Goal: Answer question/provide support: Share knowledge or assist other users

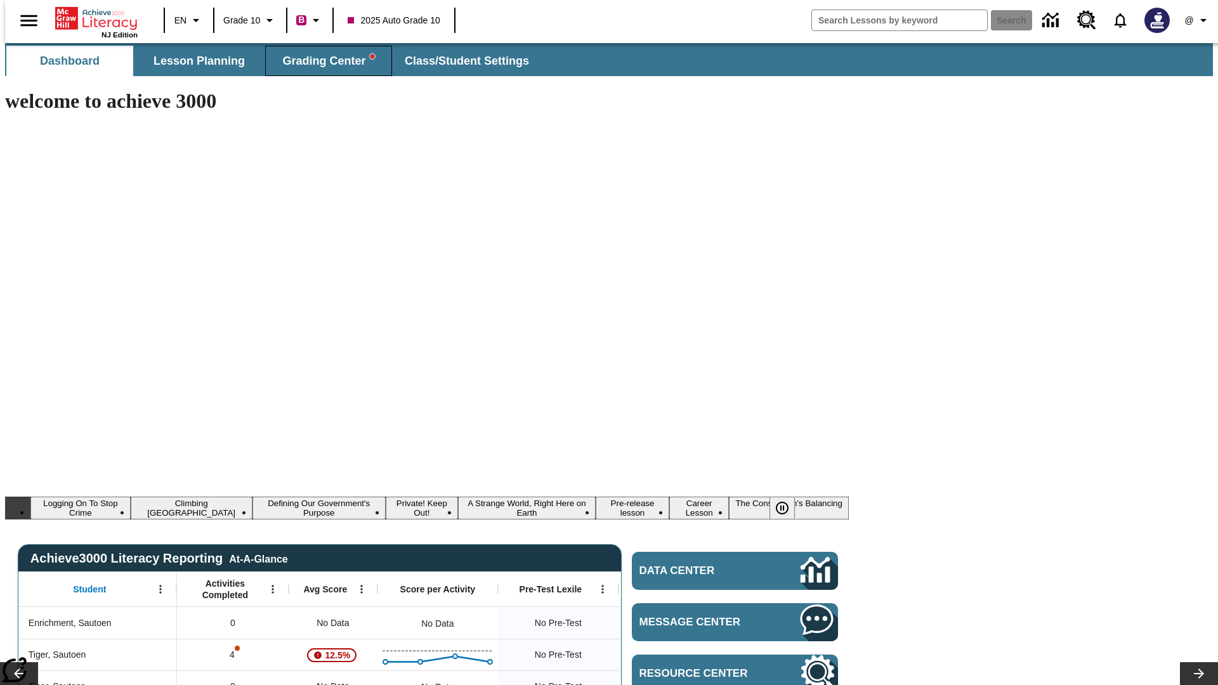
click at [323, 61] on span "Grading Center" at bounding box center [328, 61] width 92 height 15
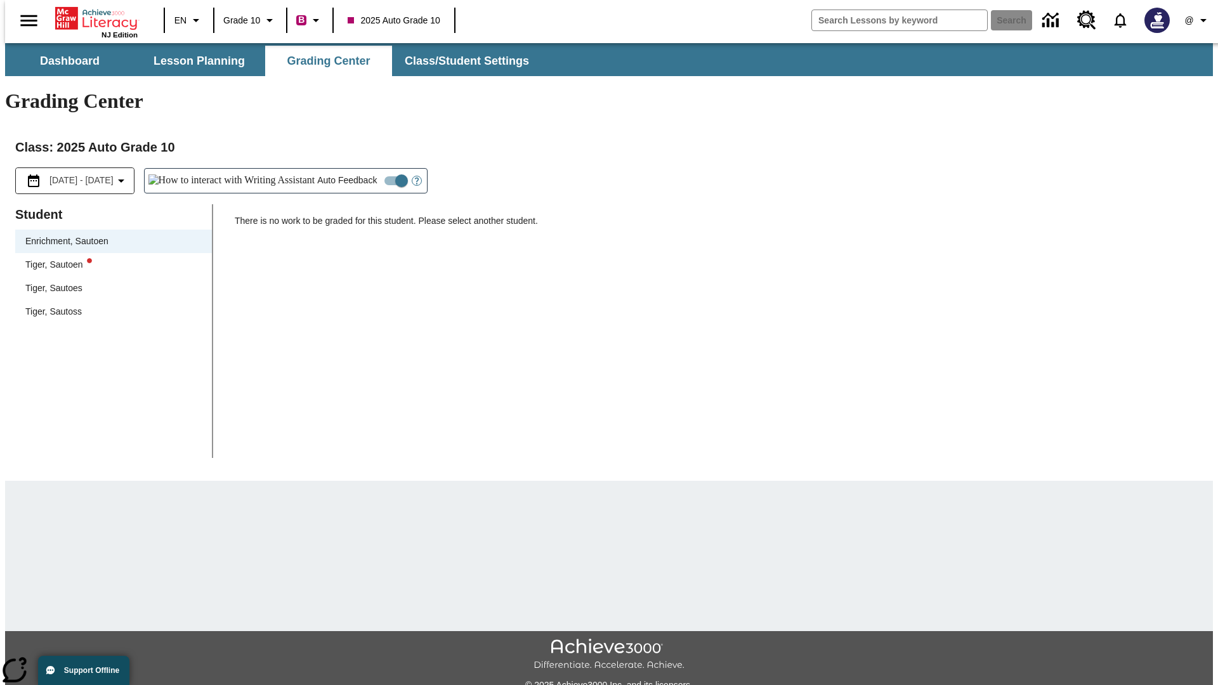
click at [109, 258] on div "Tiger, Sautoen" at bounding box center [113, 264] width 176 height 13
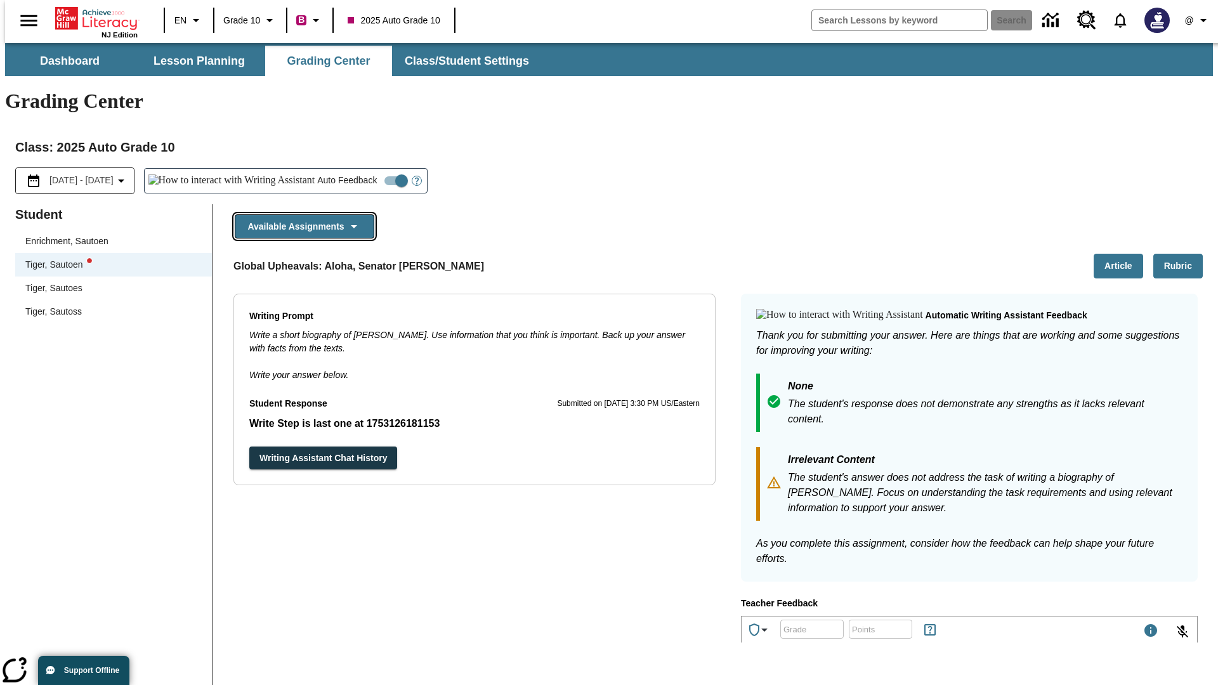
click at [301, 214] on button "Available Assignments" at bounding box center [305, 226] width 140 height 25
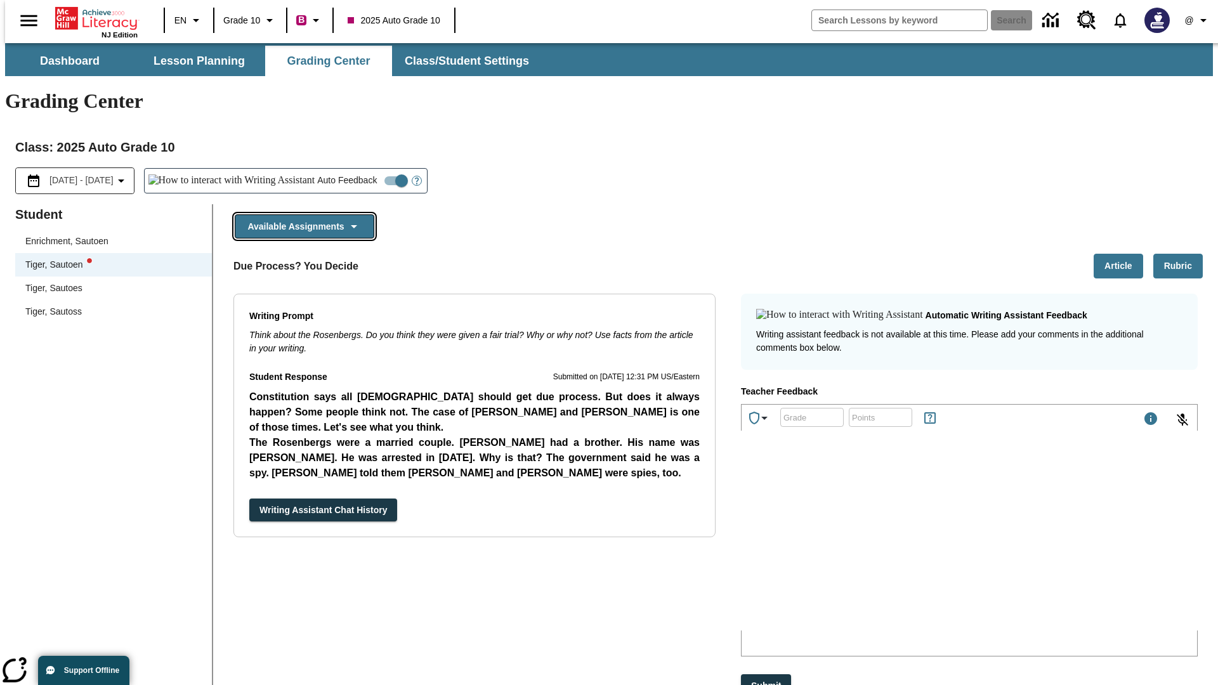
scroll to position [1003, 0]
click at [249, 498] on button "Writing Assistant Chat History" at bounding box center [323, 509] width 148 height 23
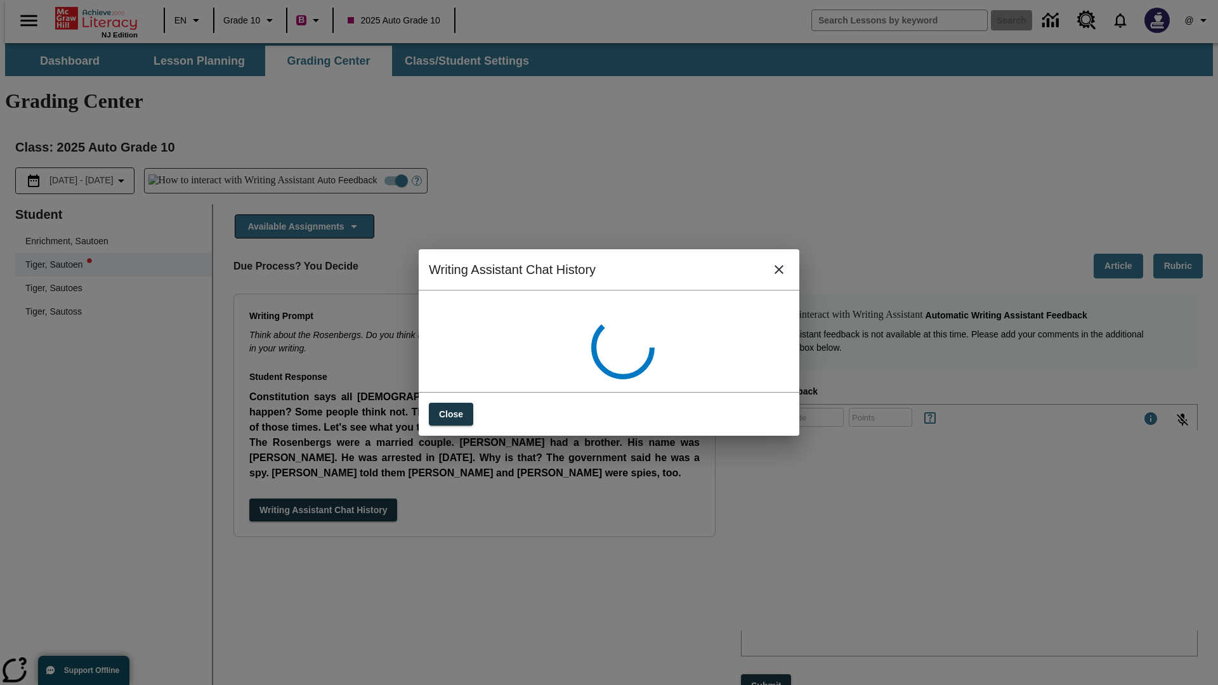
scroll to position [0, 0]
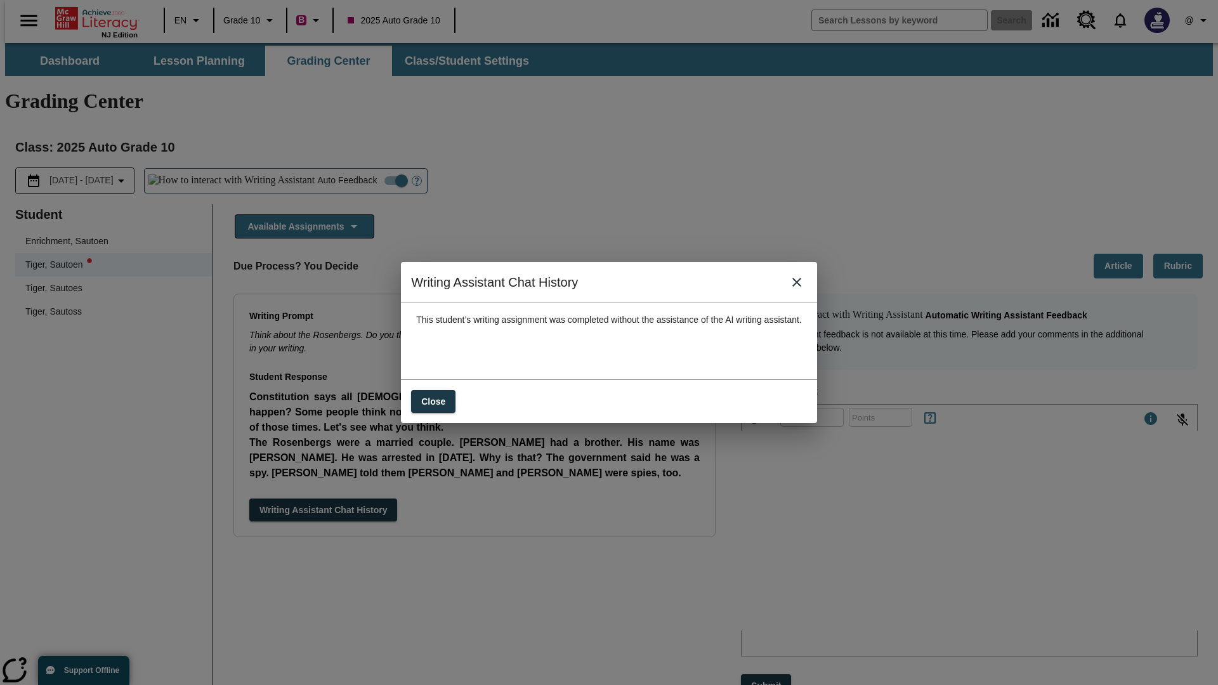
click at [801, 287] on icon "close" at bounding box center [796, 282] width 9 height 9
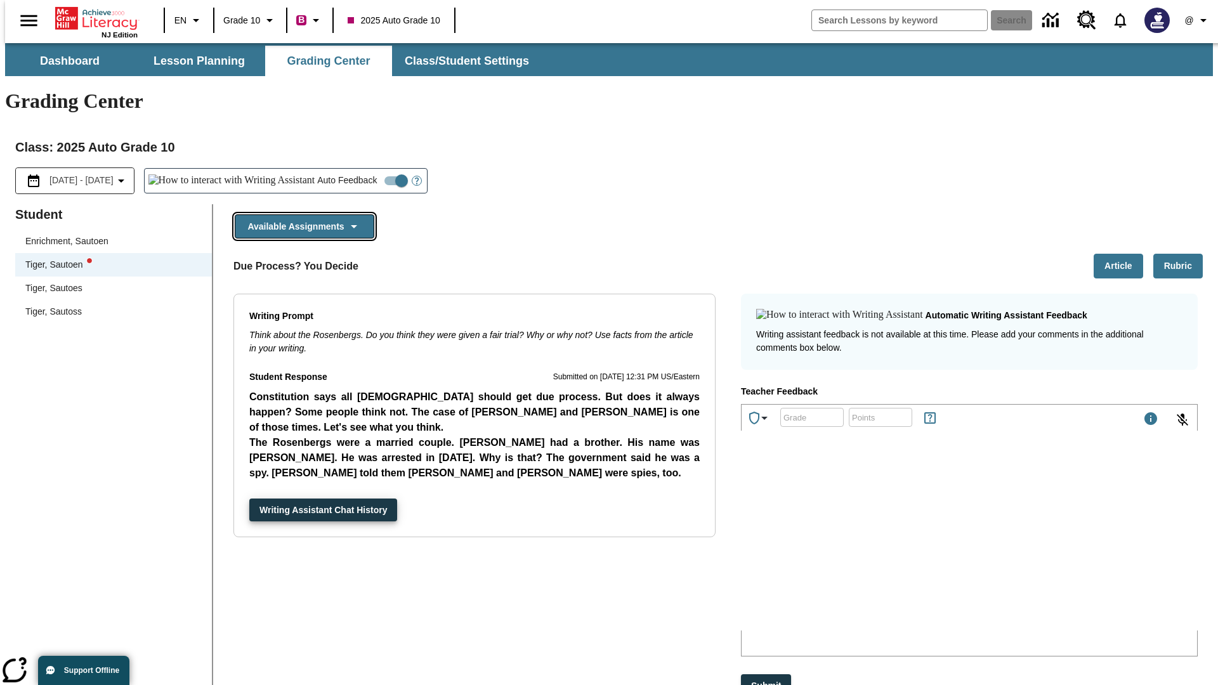
click at [301, 214] on button "Available Assignments" at bounding box center [305, 226] width 140 height 25
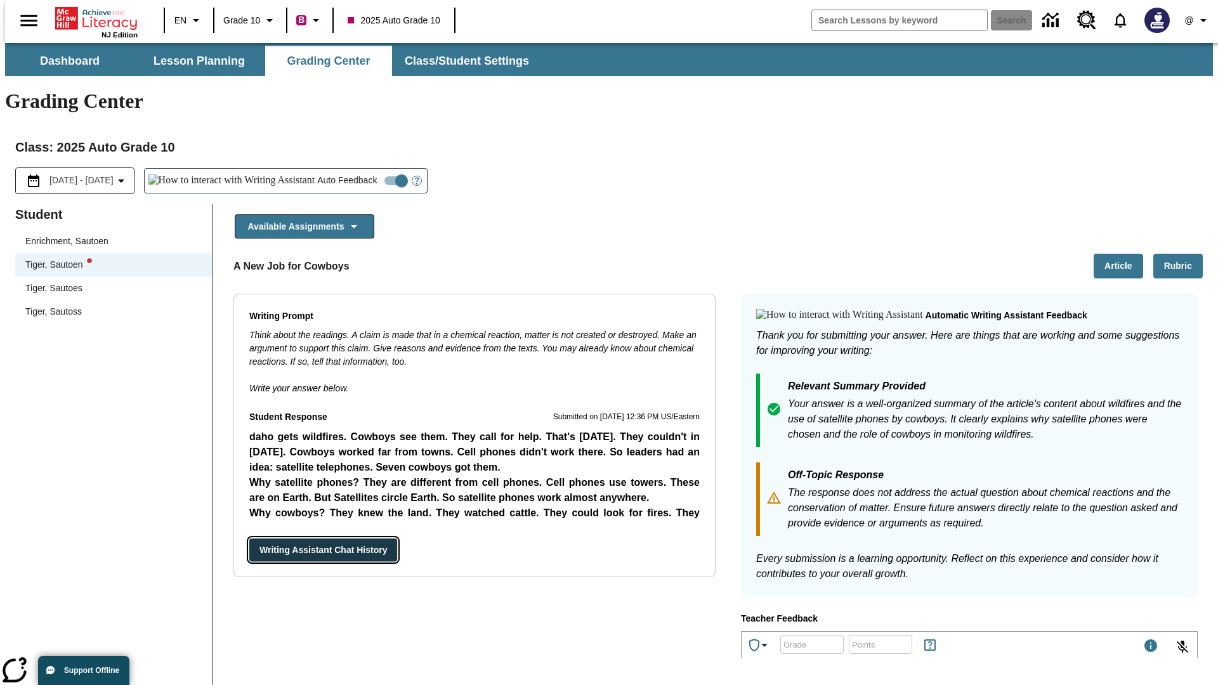
click at [249, 538] on button "Writing Assistant Chat History" at bounding box center [323, 549] width 148 height 23
